Goal: Task Accomplishment & Management: Manage account settings

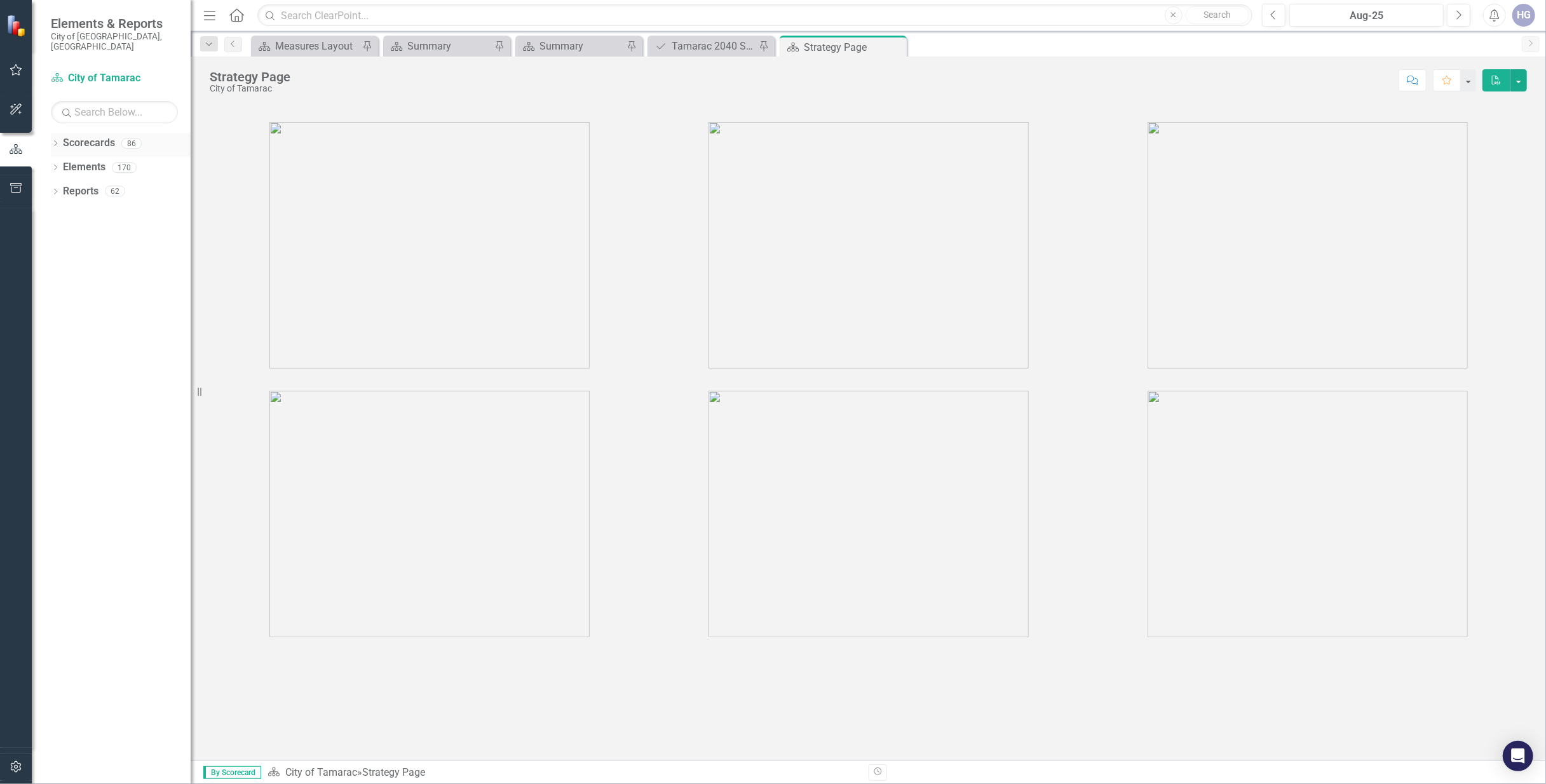
click at [58, 141] on icon "Dropdown" at bounding box center [55, 144] width 8 height 7
click at [64, 164] on icon "Dropdown" at bounding box center [62, 167] width 9 height 8
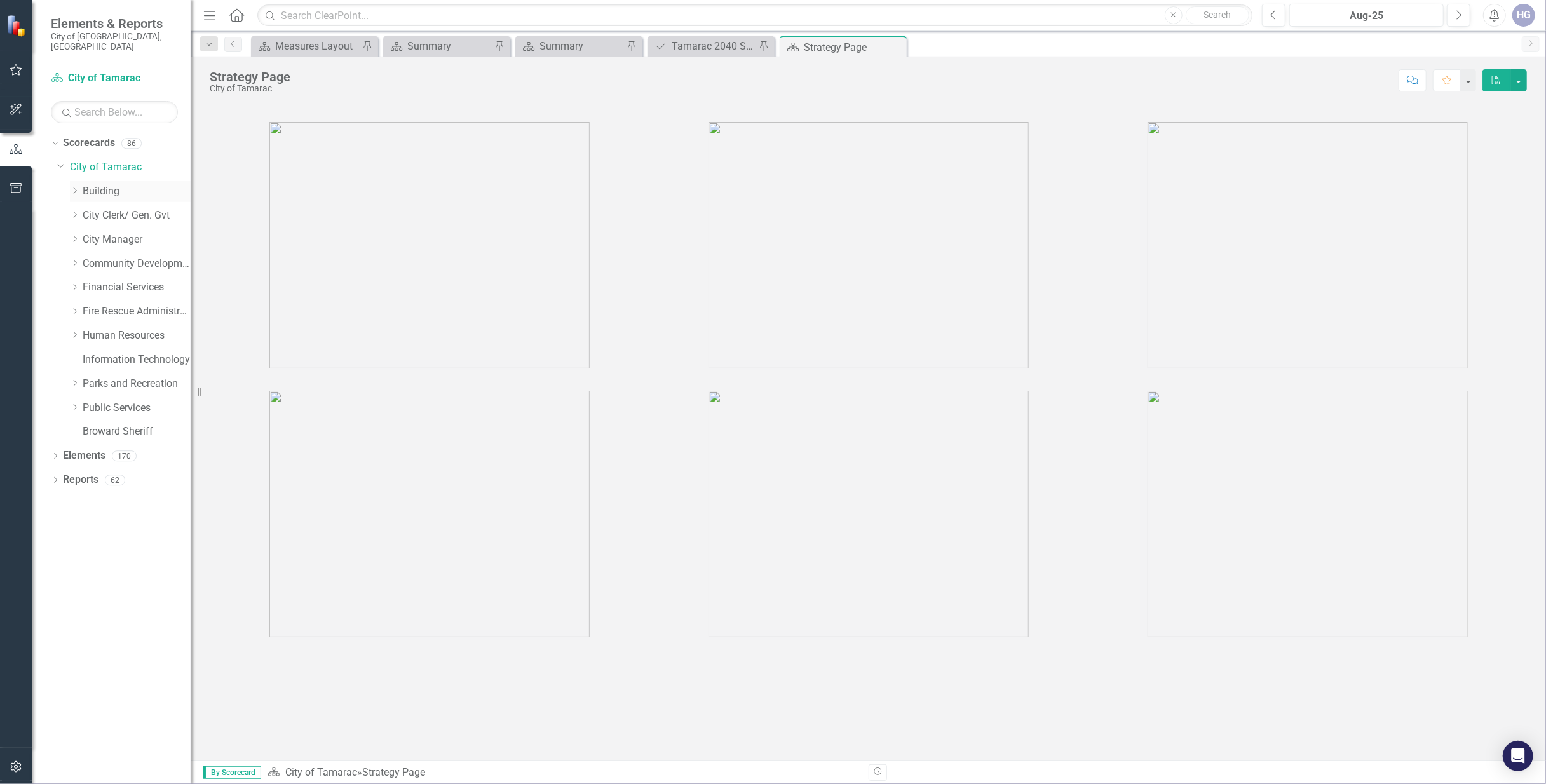
click at [111, 184] on link "Building" at bounding box center [136, 192] width 108 height 15
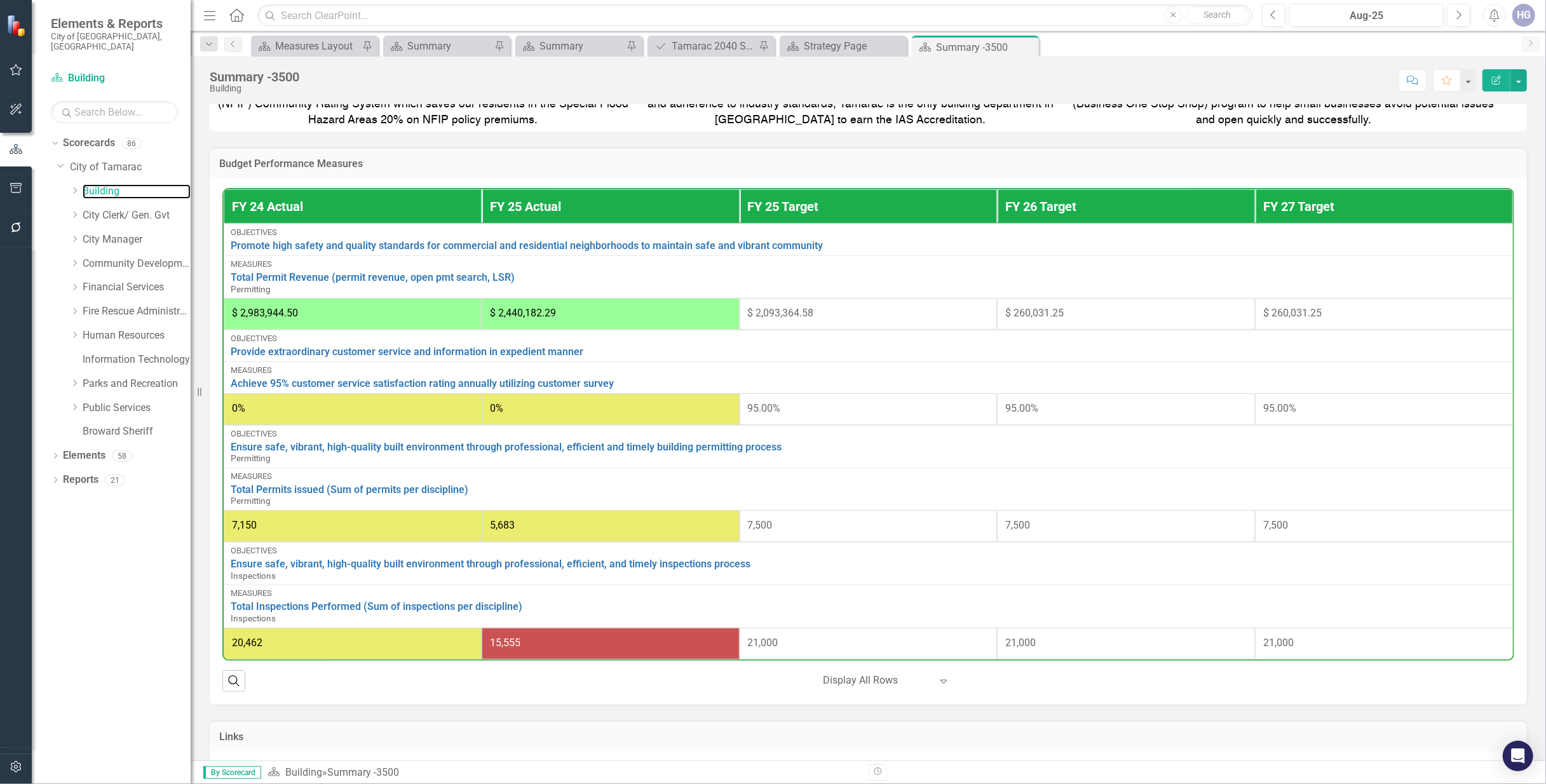
scroll to position [547, 0]
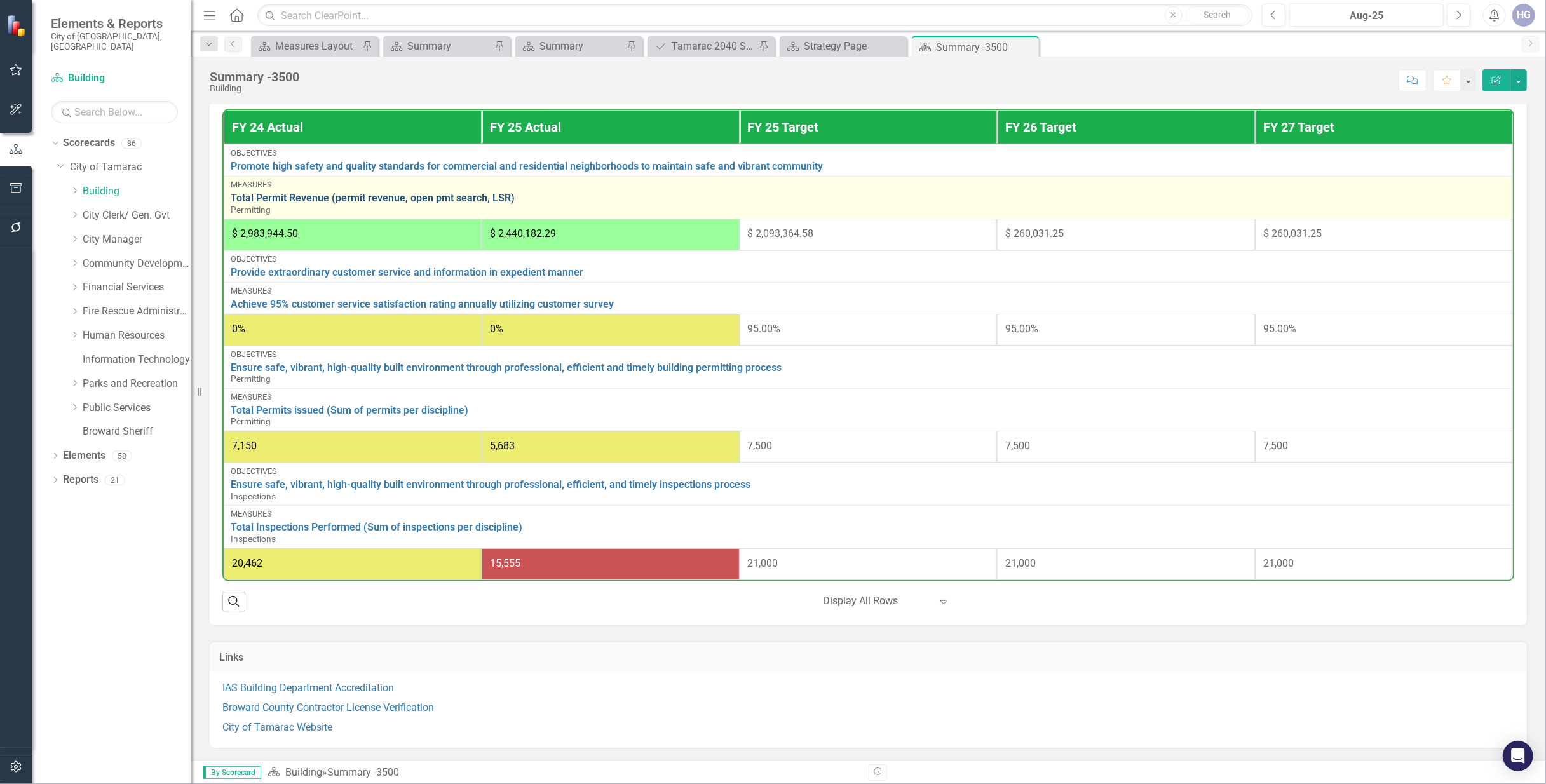
click at [354, 193] on link "Total Permit Revenue (permit revenue, open pmt search, LSR)" at bounding box center [868, 198] width 1275 height 11
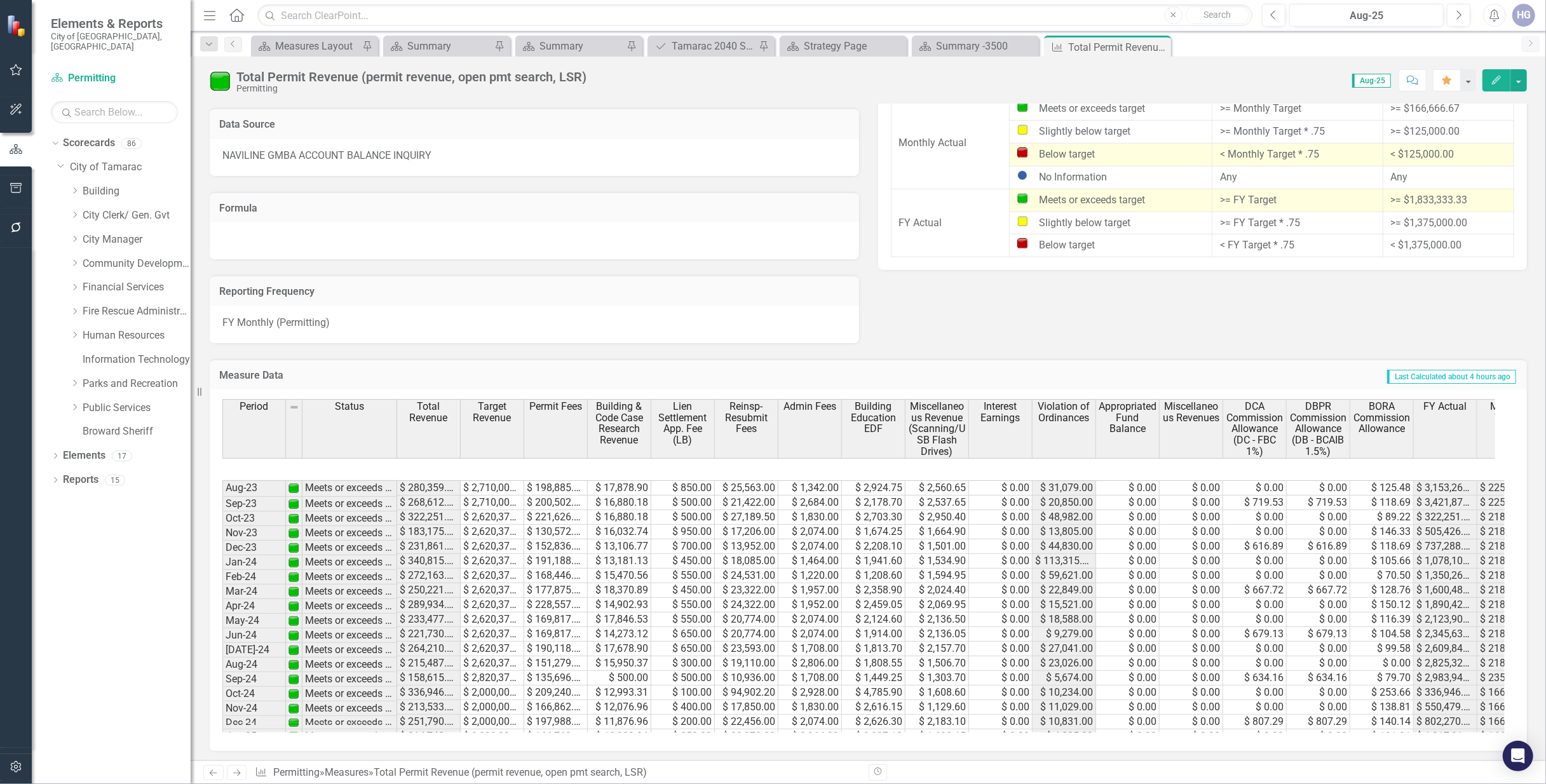
scroll to position [542, 0]
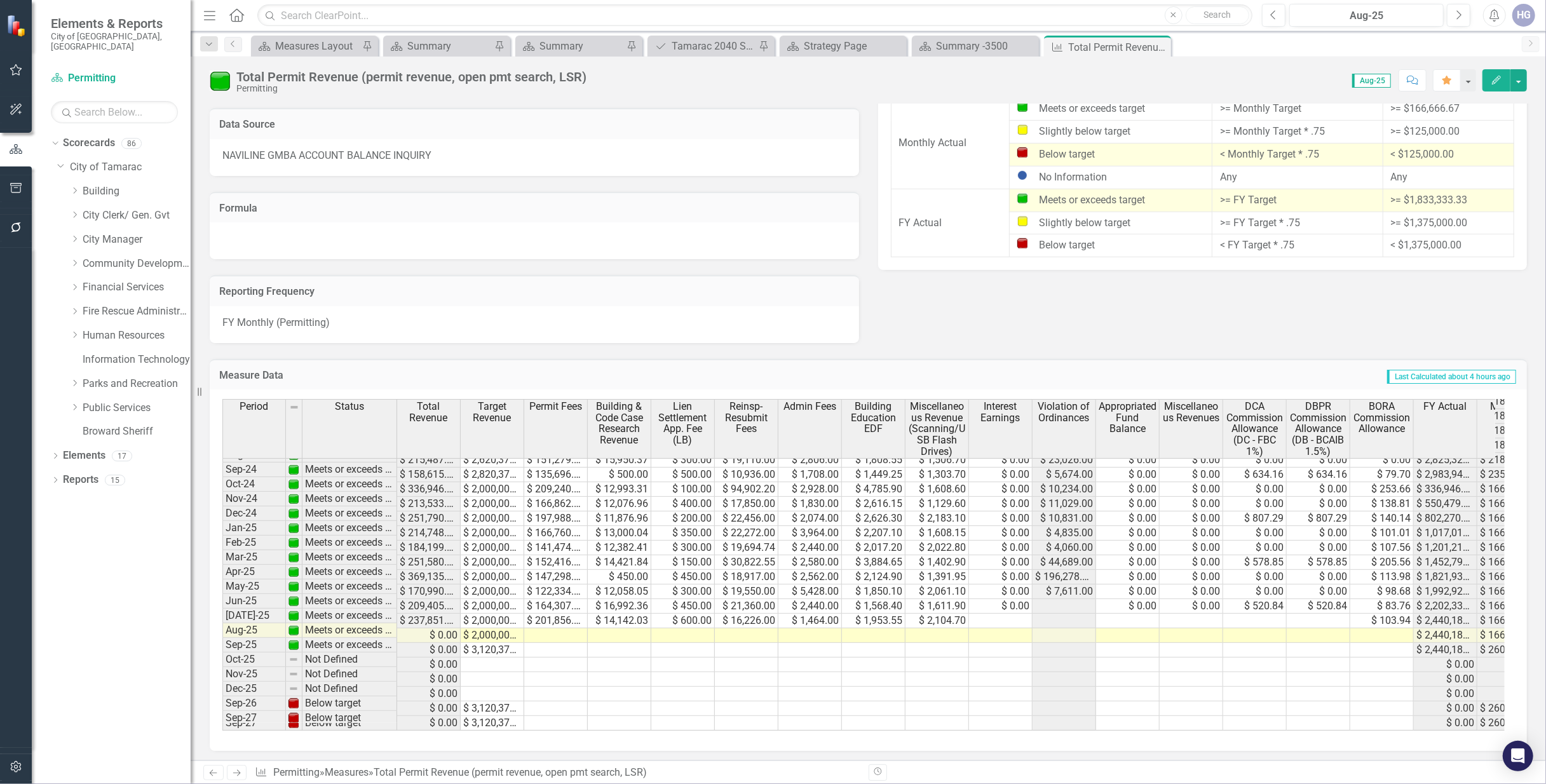
click at [553, 631] on td at bounding box center [557, 635] width 64 height 15
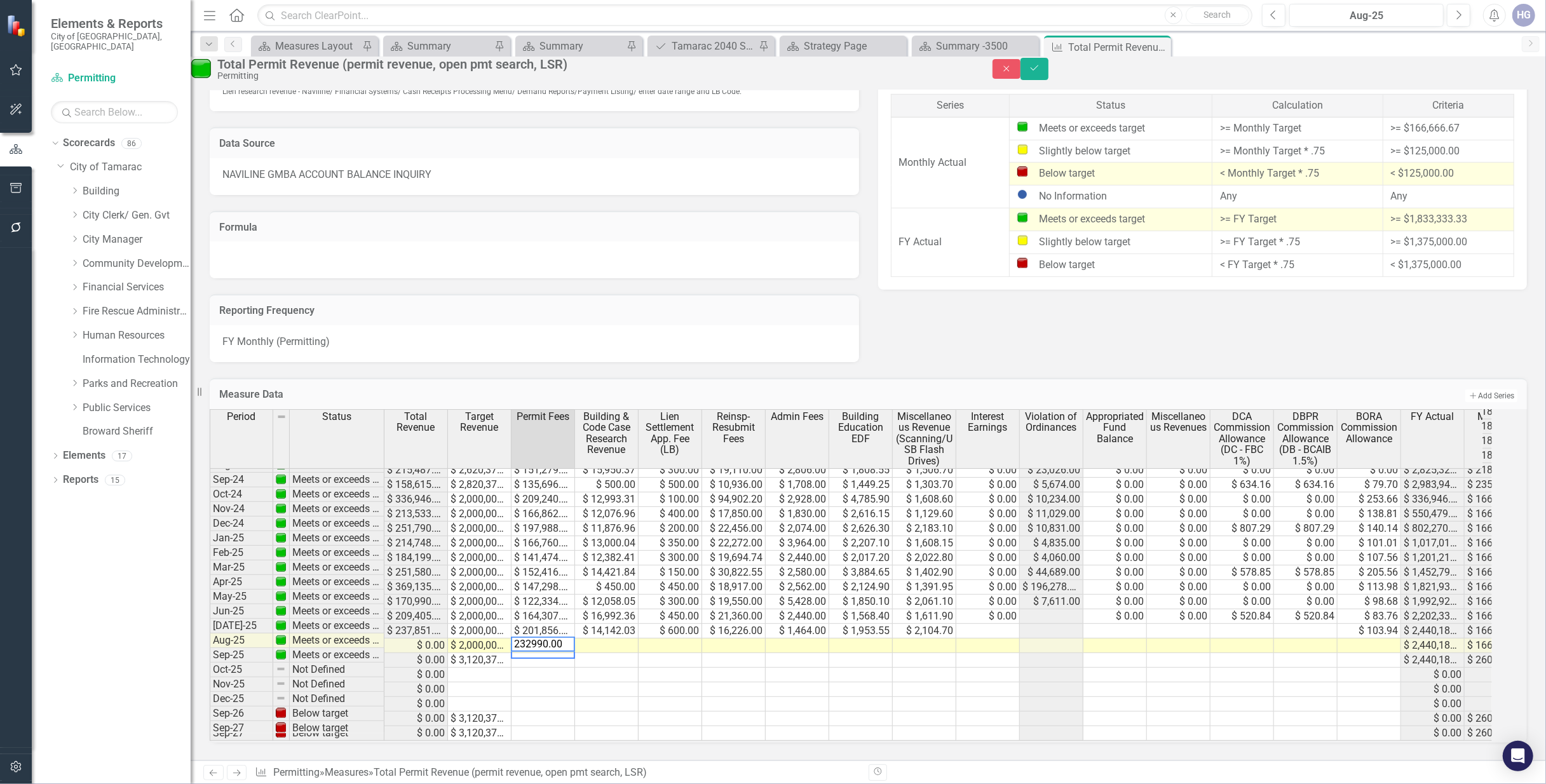
click at [610, 638] on td at bounding box center [607, 646] width 64 height 15
click at [698, 638] on td at bounding box center [670, 646] width 64 height 15
click at [736, 638] on td at bounding box center [734, 646] width 64 height 15
click at [817, 638] on td at bounding box center [797, 646] width 64 height 15
click at [860, 638] on td at bounding box center [861, 646] width 64 height 15
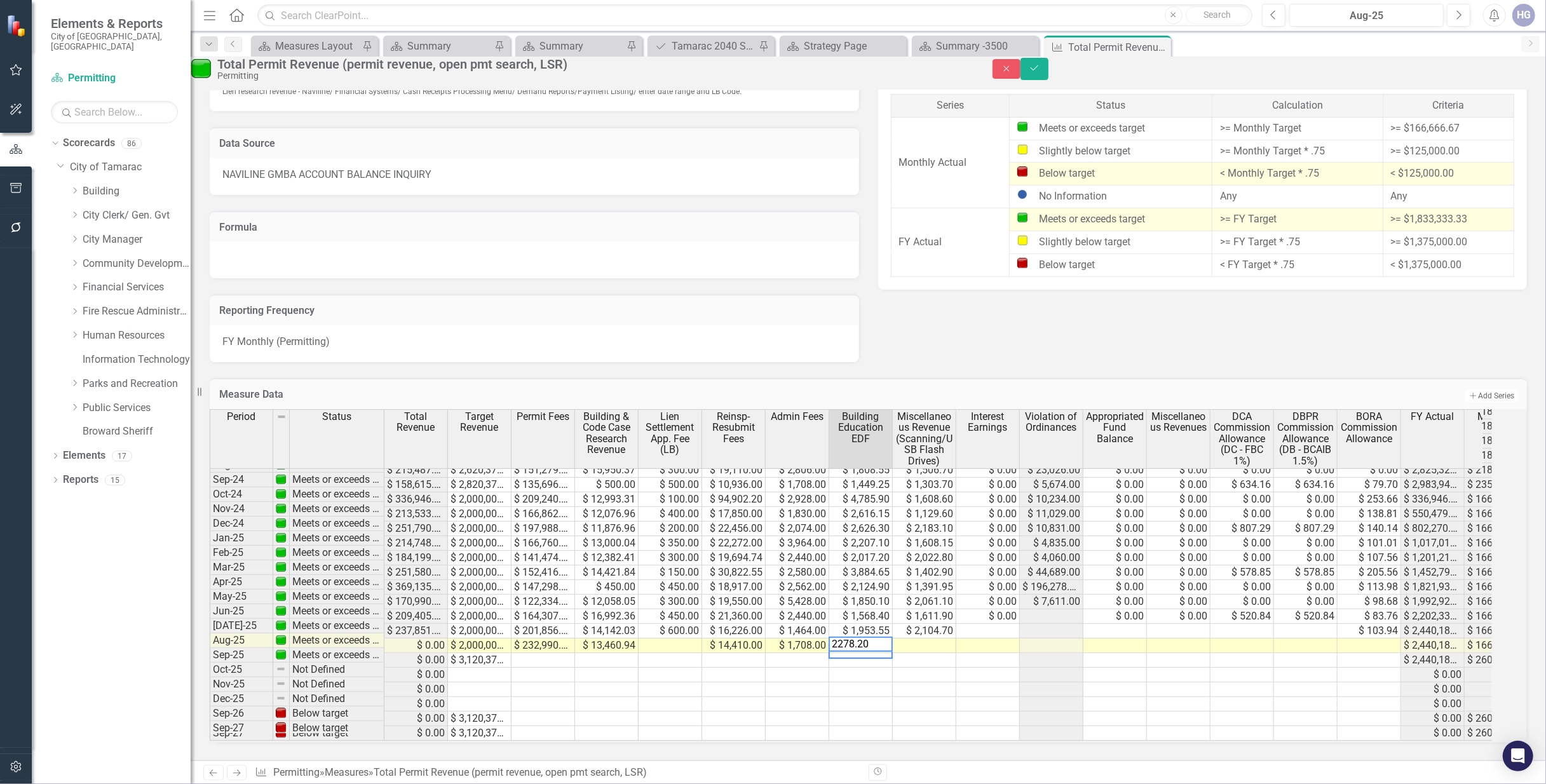
click at [941, 638] on td at bounding box center [924, 646] width 64 height 15
click at [987, 638] on td at bounding box center [988, 646] width 64 height 15
click at [941, 638] on td at bounding box center [924, 646] width 64 height 15
type textarea "1788.10"
click at [1008, 638] on td at bounding box center [988, 646] width 64 height 15
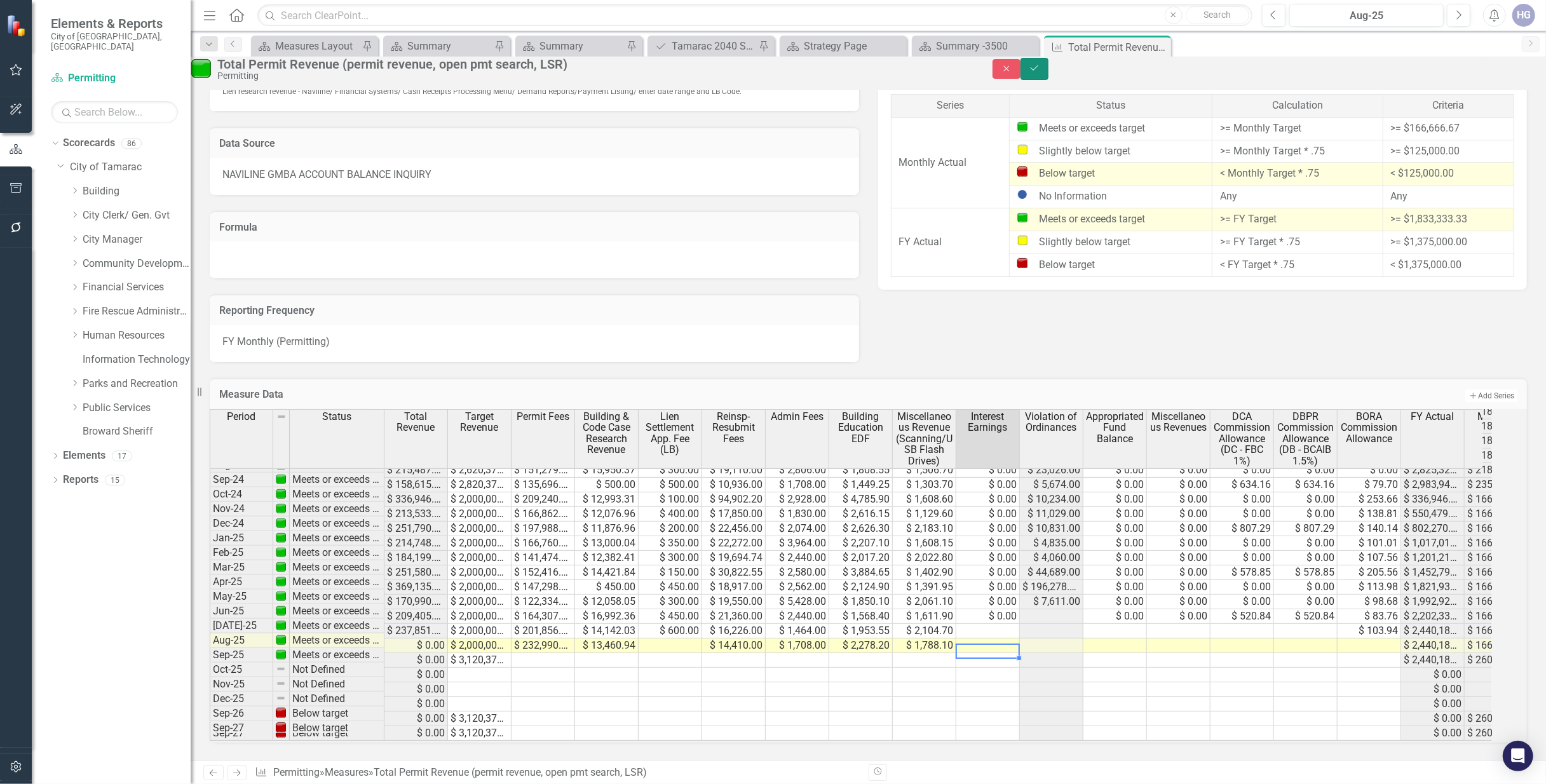
click at [1049, 67] on button "Save" at bounding box center [1034, 69] width 28 height 23
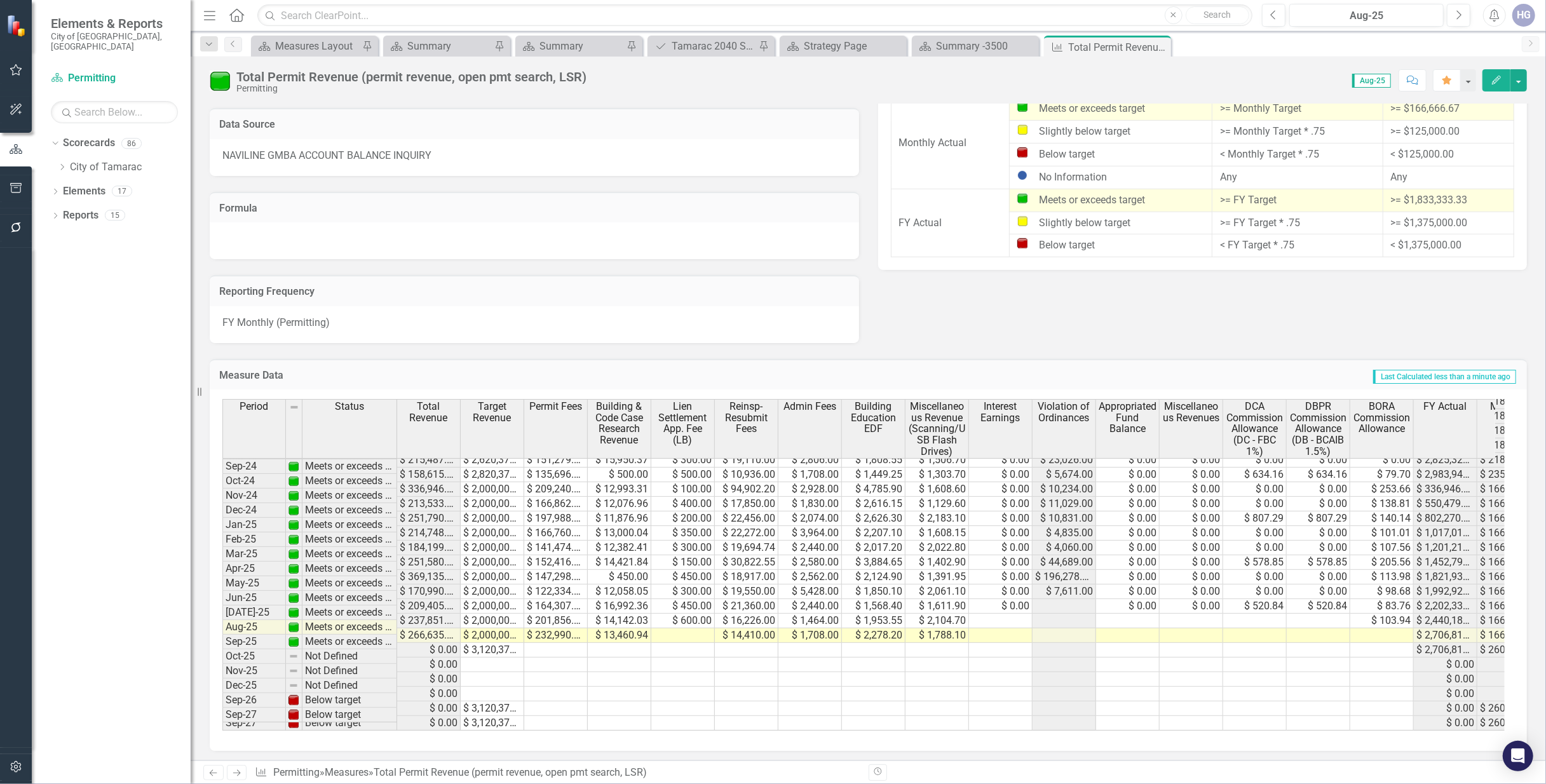
scroll to position [704, 0]
click at [677, 633] on td at bounding box center [684, 635] width 64 height 15
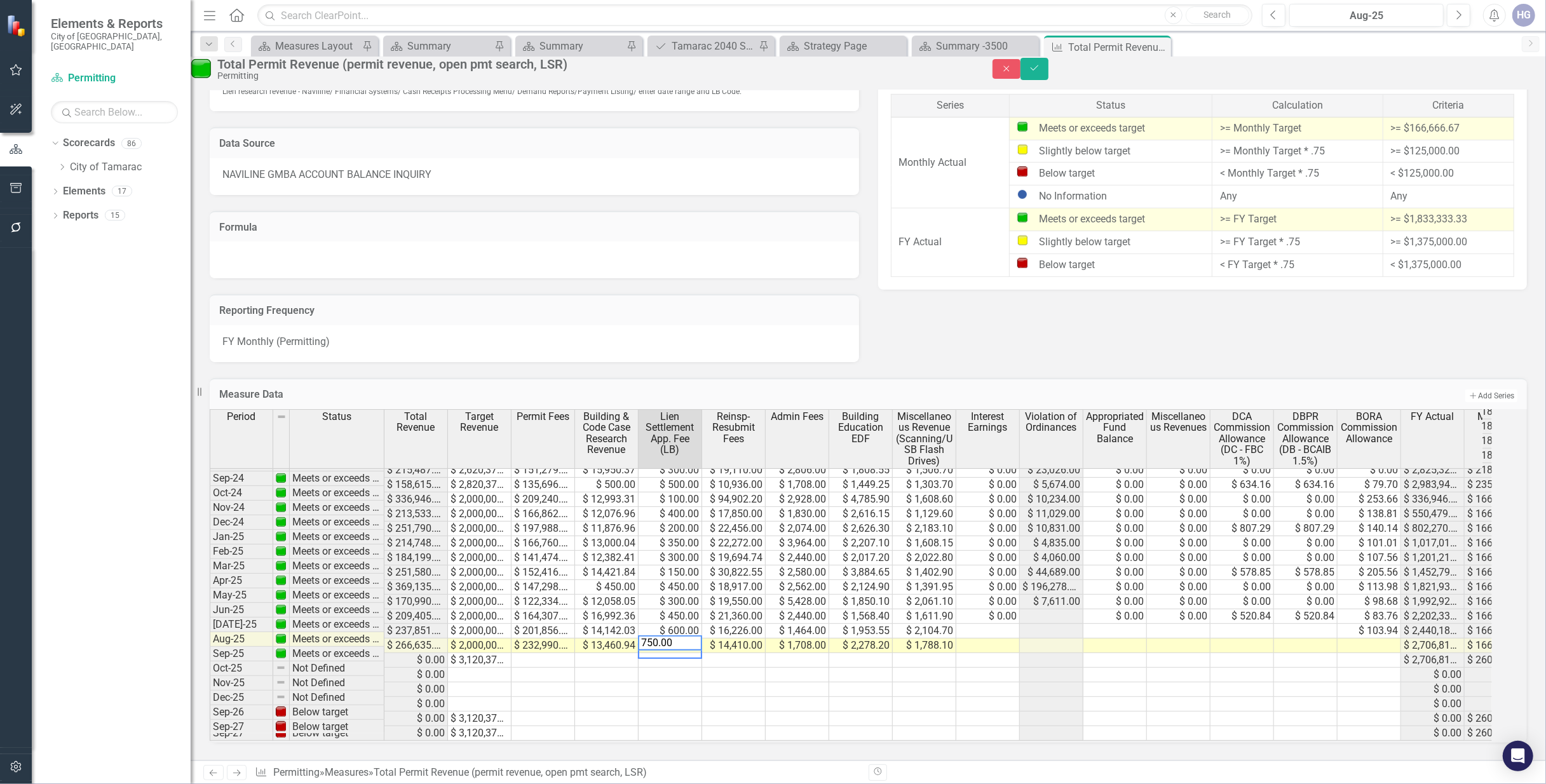
type textarea "750.00"
click at [946, 653] on td at bounding box center [924, 661] width 64 height 15
click at [1038, 71] on icon "submit" at bounding box center [1033, 68] width 8 height 5
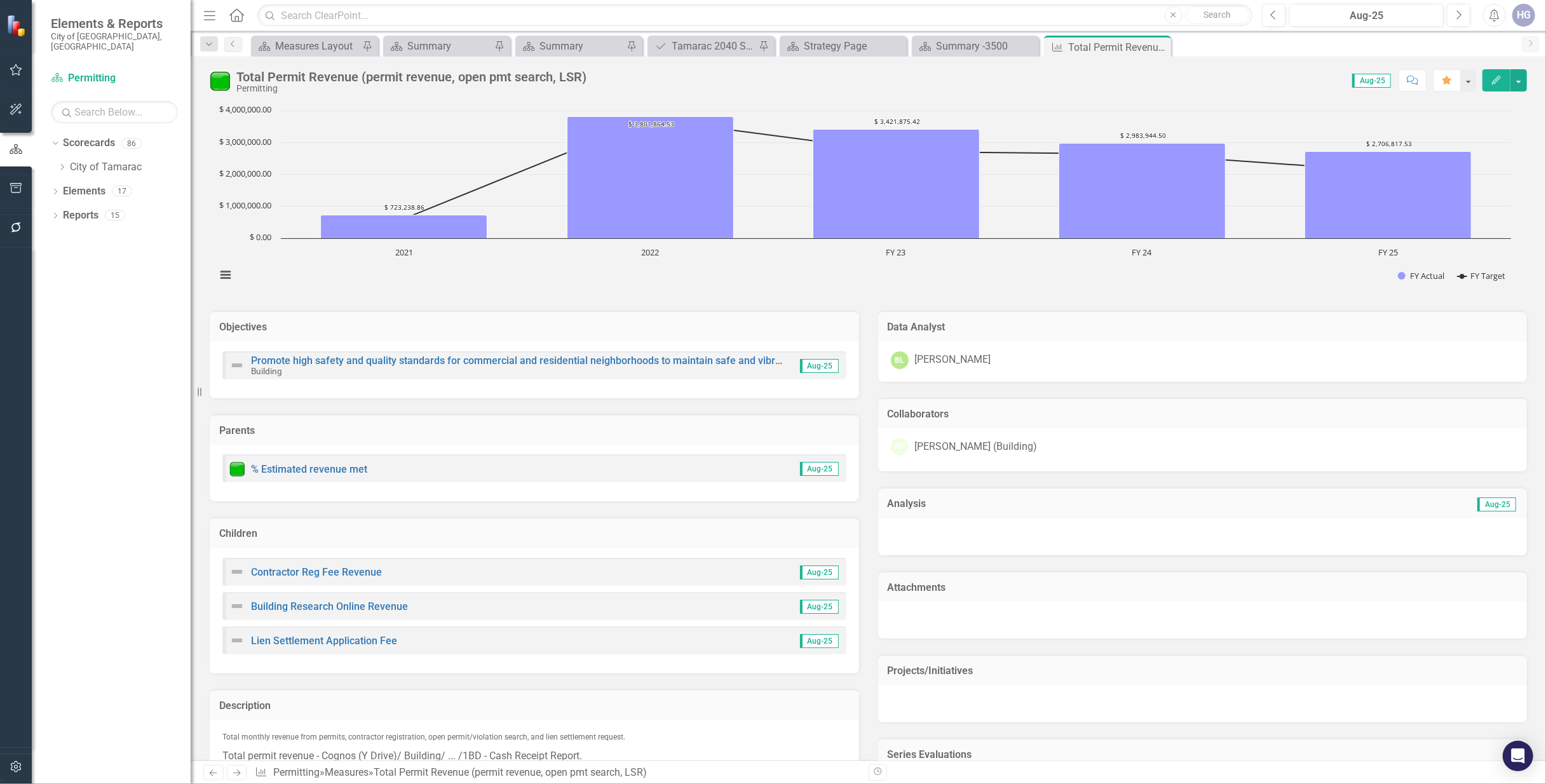
scroll to position [543, 0]
